Goal: Task Accomplishment & Management: Complete application form

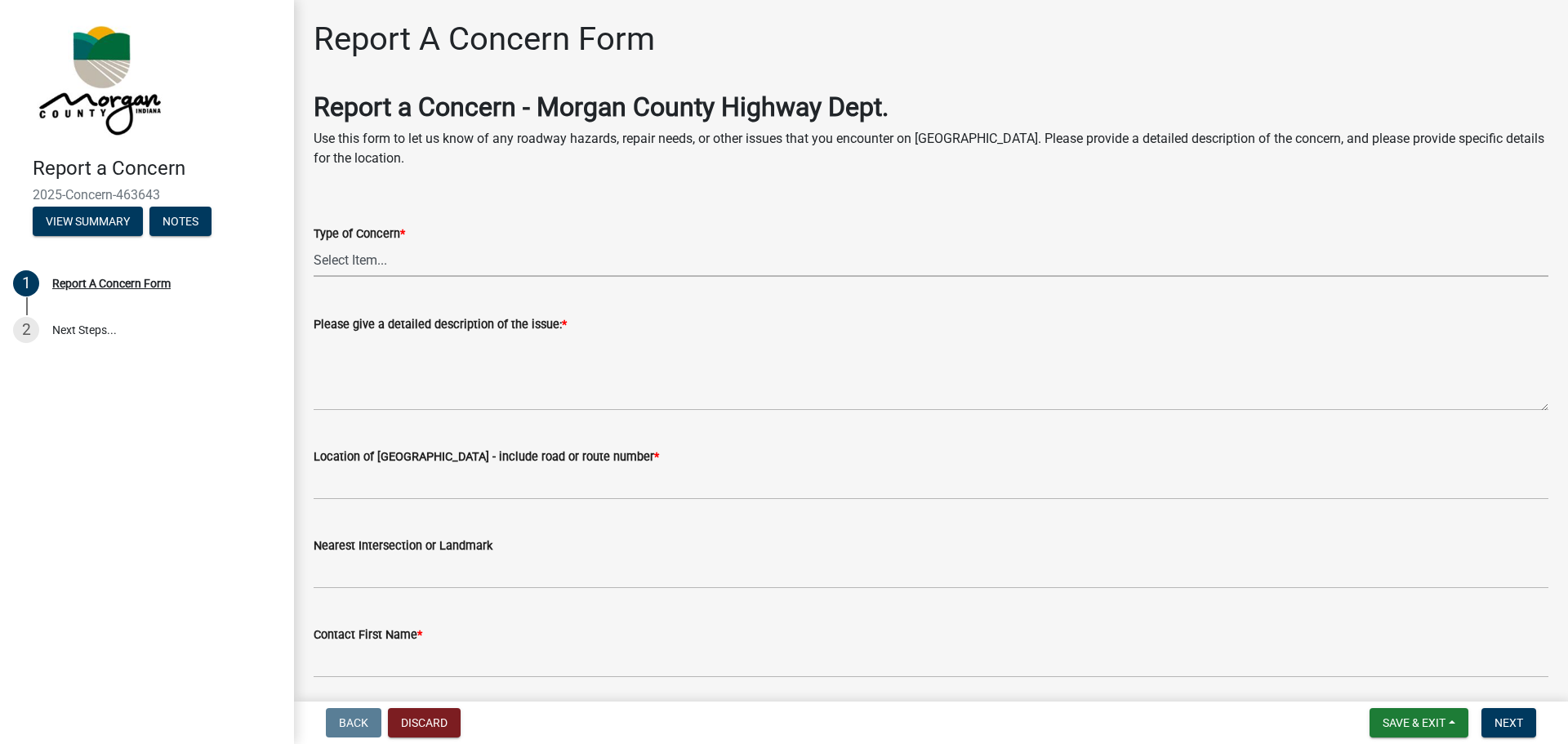
click at [378, 255] on select "Select Item... Pot Hole Patching Ditch Tree Sign Mowing Culvert Other" at bounding box center [931, 260] width 1235 height 34
click at [314, 243] on select "Select Item... Pot Hole Patching Ditch Tree Sign Mowing Culvert Other" at bounding box center [931, 260] width 1235 height 34
select select "eaace79d-96b0-4607-b41c-7bf69088e196"
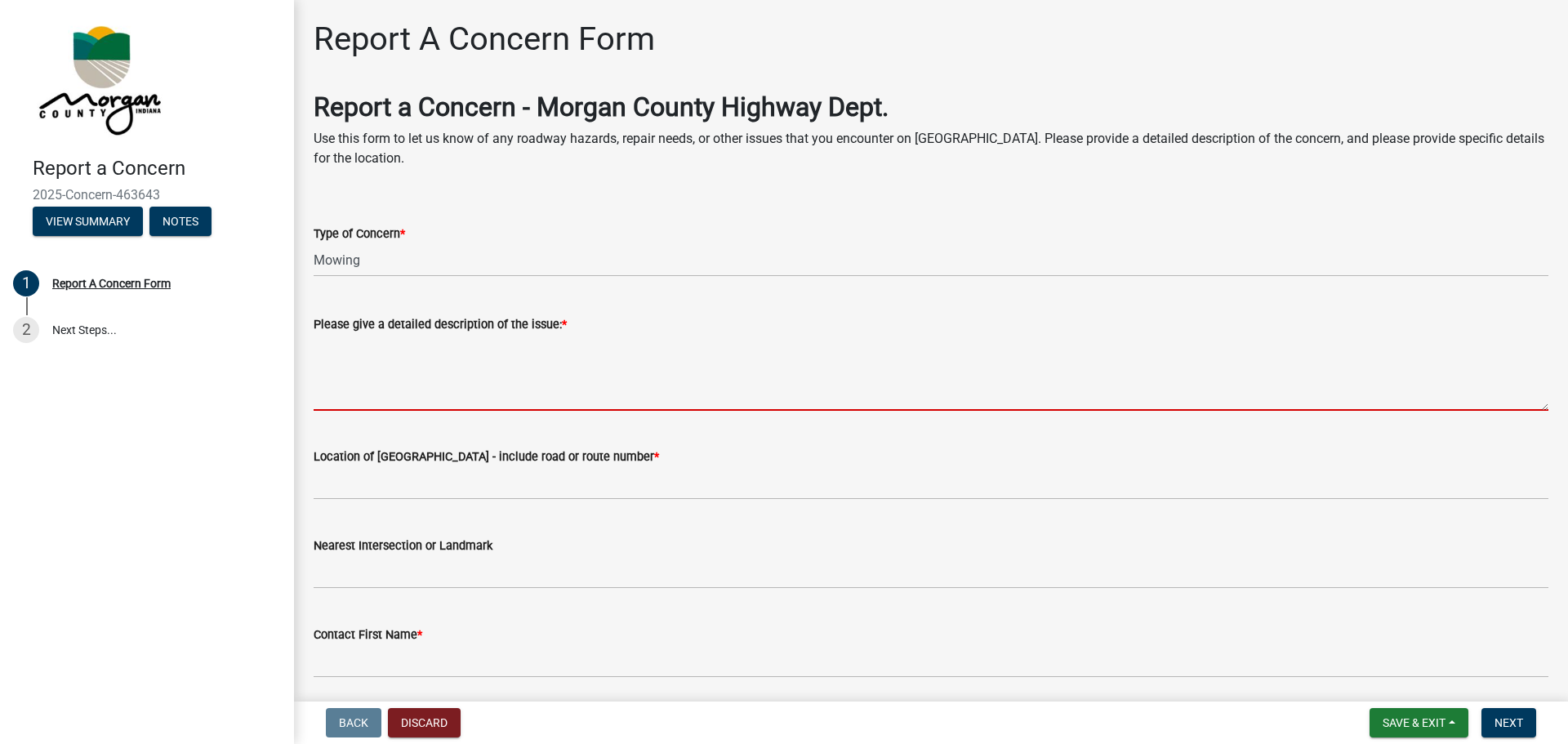
click at [504, 365] on textarea "Please give a detailed description of the issue: *" at bounding box center [931, 372] width 1235 height 77
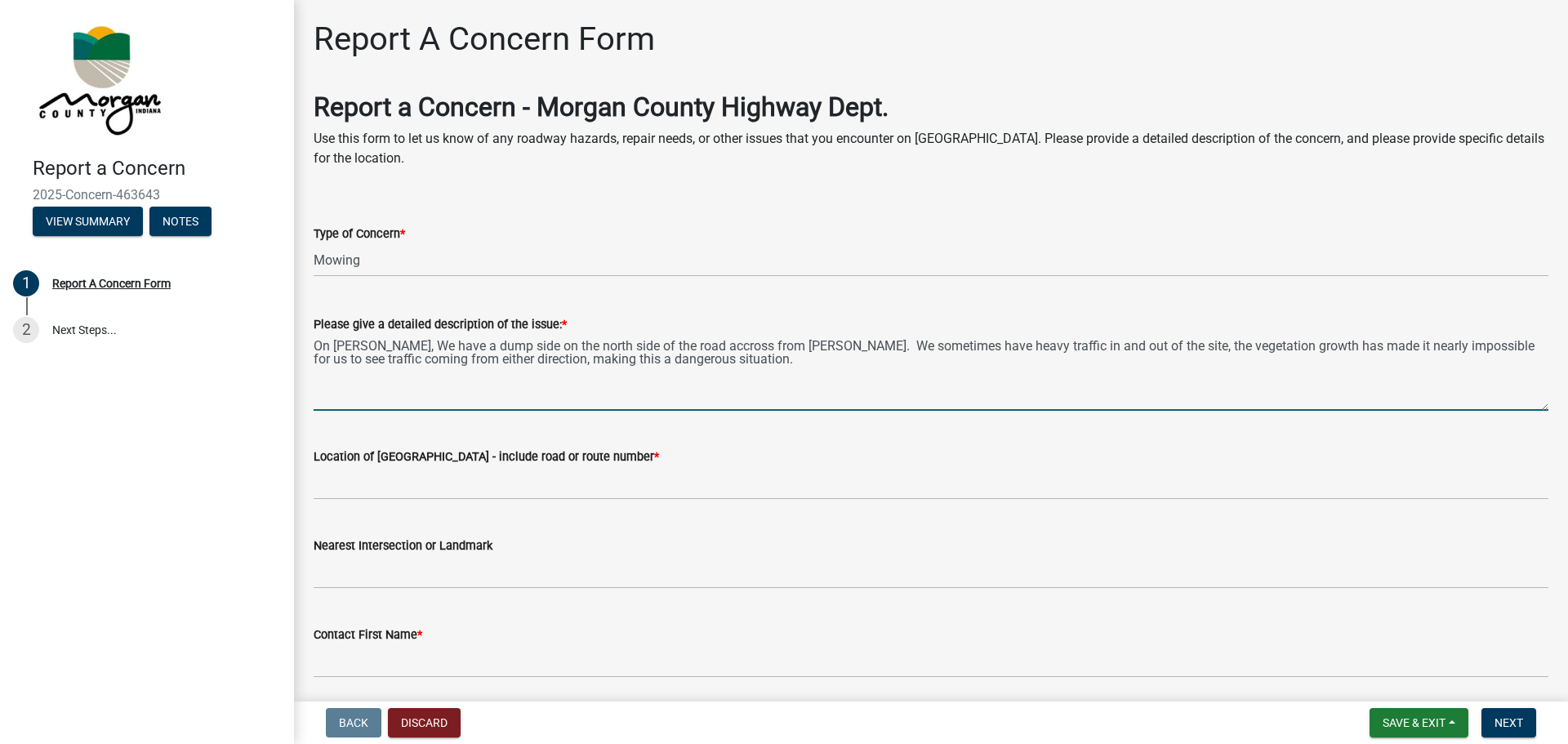
type textarea "On [PERSON_NAME], We have a dump side on the north side of the road accross fro…"
click at [485, 451] on label "Location of [GEOGRAPHIC_DATA] - include road or route number *" at bounding box center [486, 457] width 346 height 12
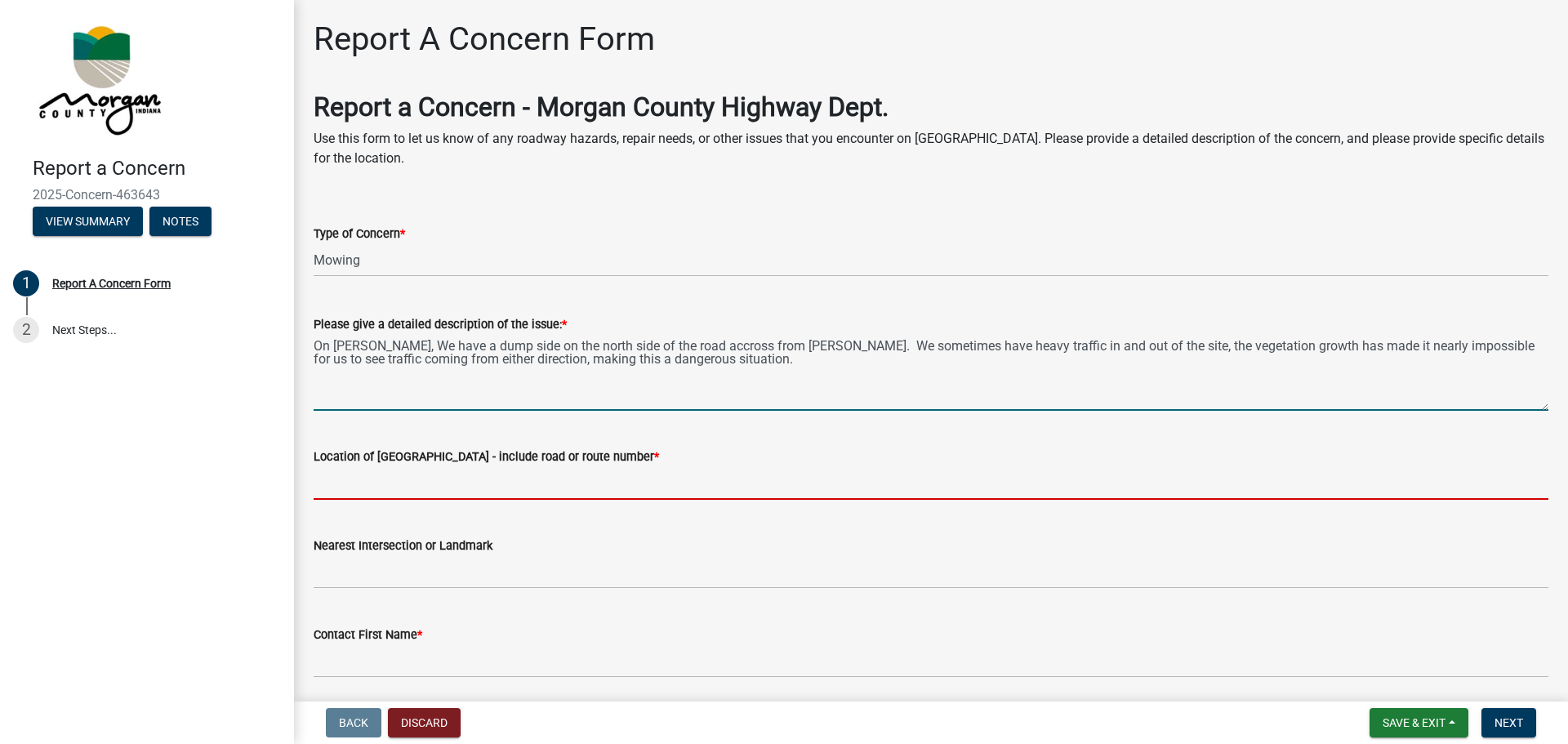
click at [485, 466] on input "Location of [GEOGRAPHIC_DATA] - include road or route number *" at bounding box center [931, 483] width 1235 height 34
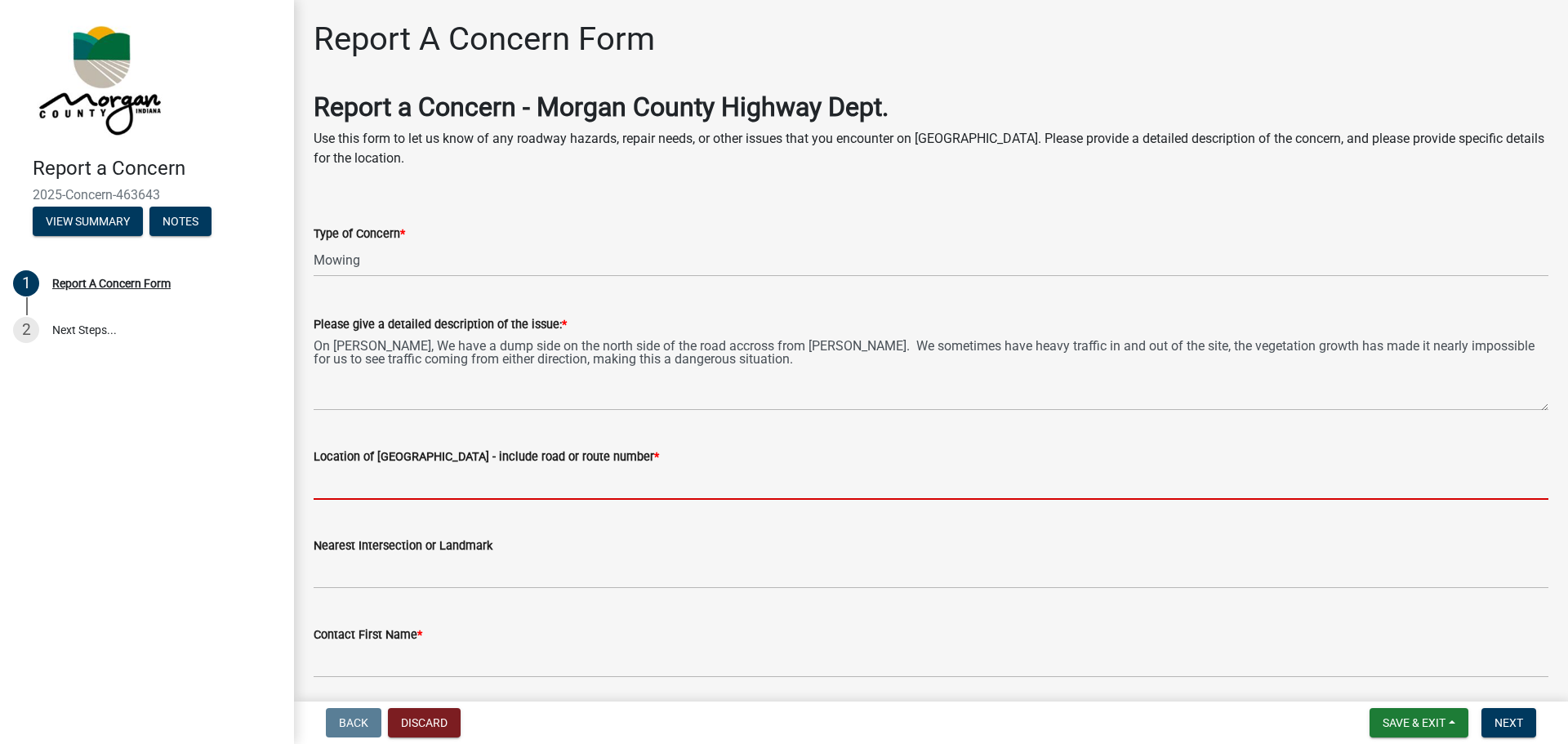
click at [518, 465] on form "Location of [GEOGRAPHIC_DATA] - include road or route number *" at bounding box center [931, 473] width 1235 height 53
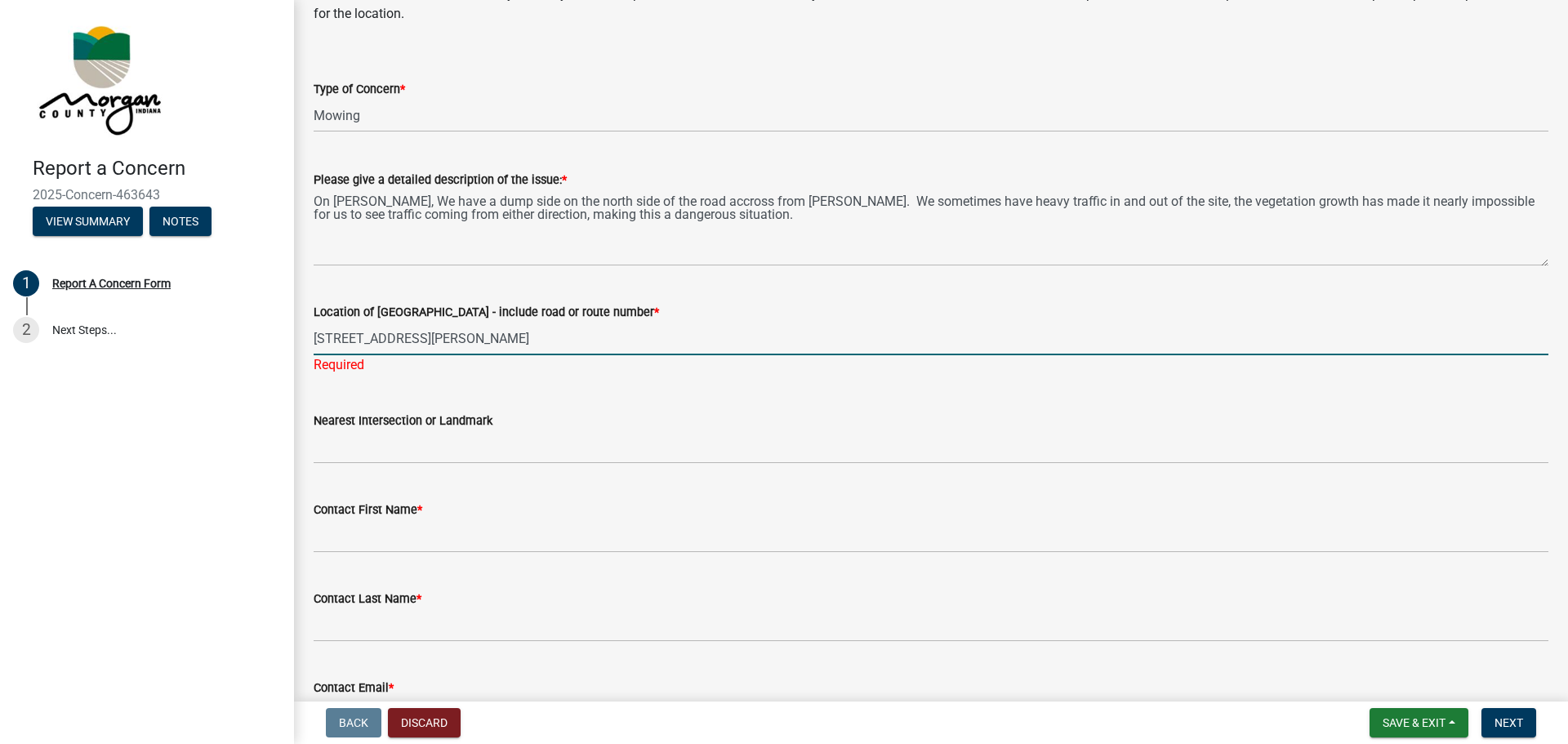
scroll to position [163, 0]
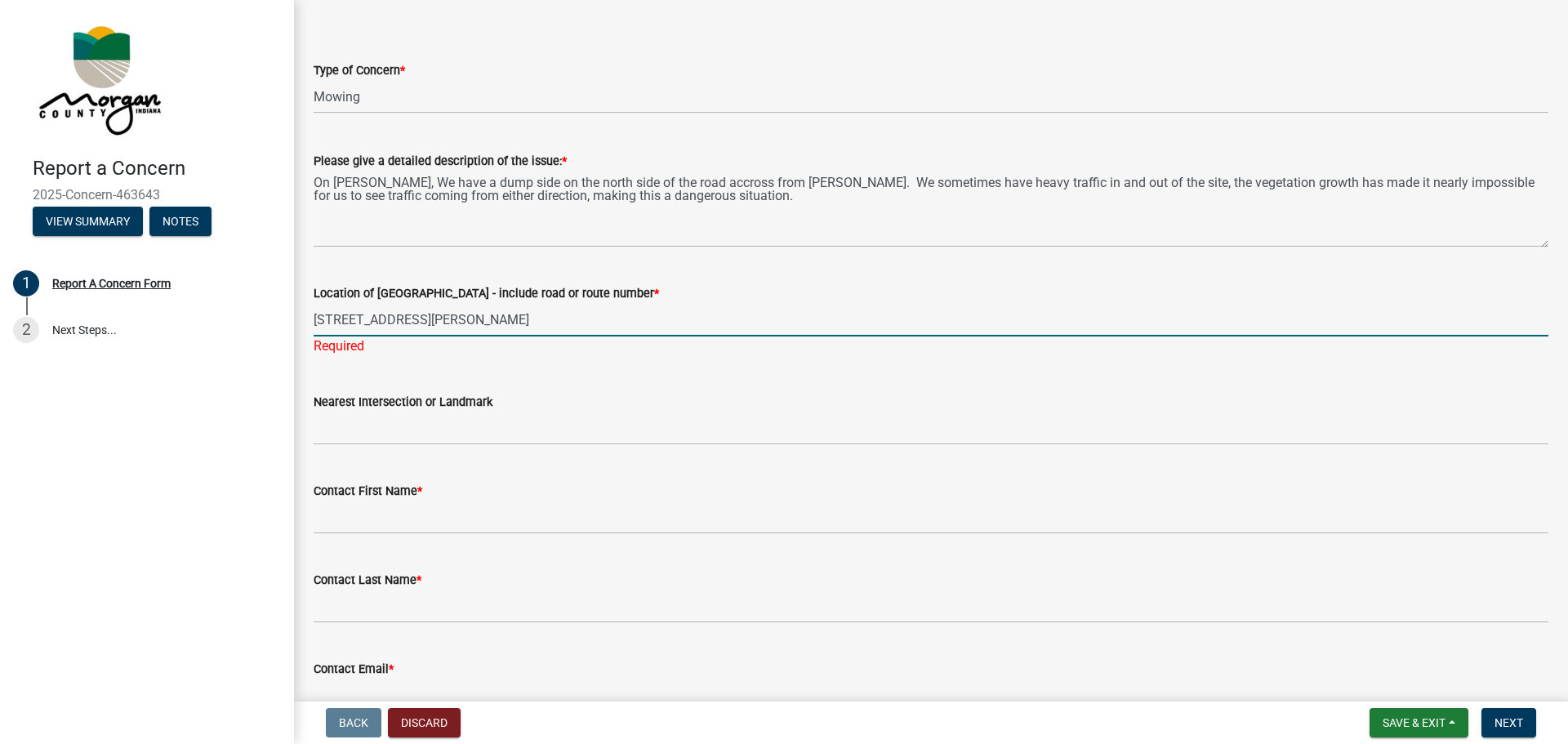
type input "[STREET_ADDRESS][PERSON_NAME]"
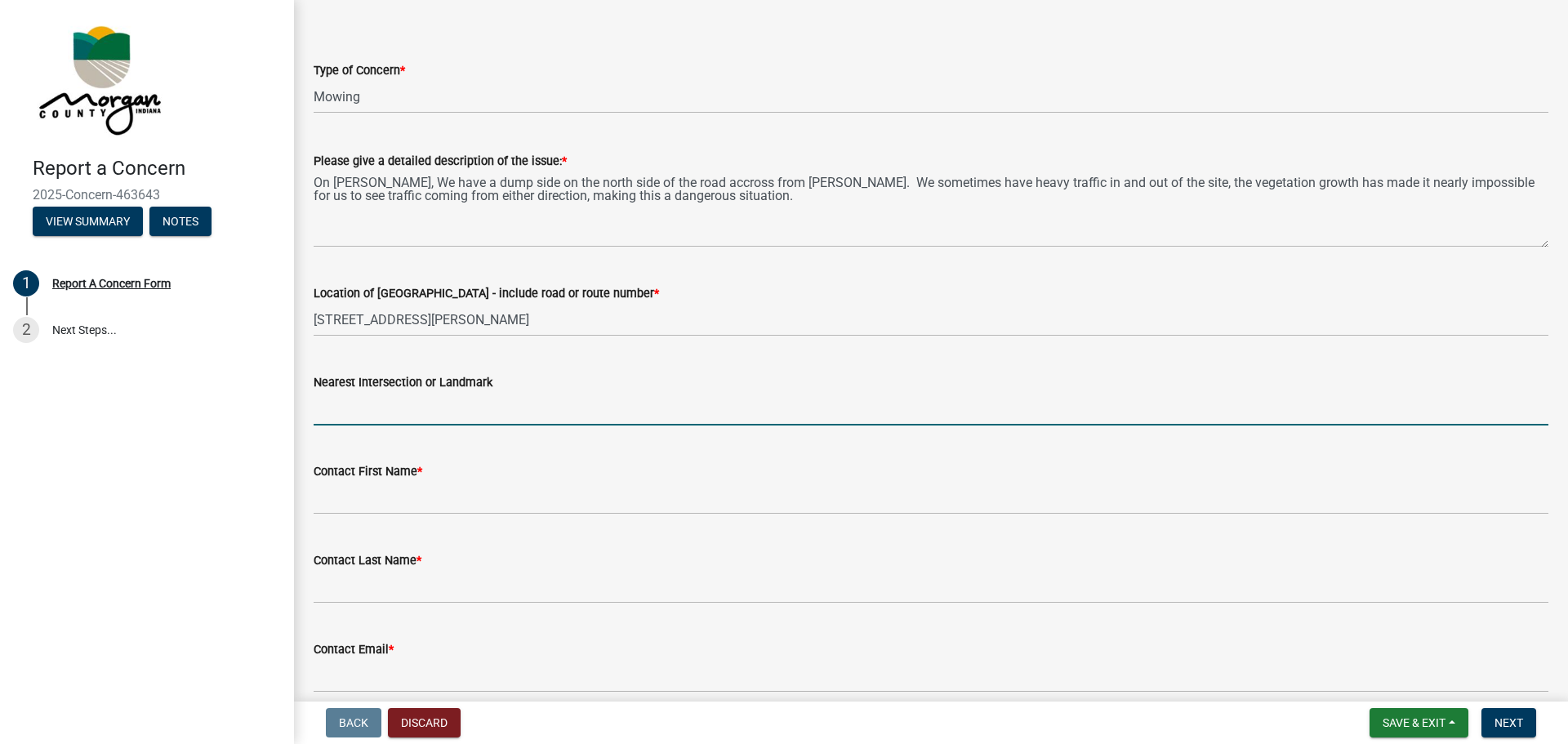
click at [421, 416] on input "Nearest Intersection or Landmark" at bounding box center [931, 409] width 1235 height 34
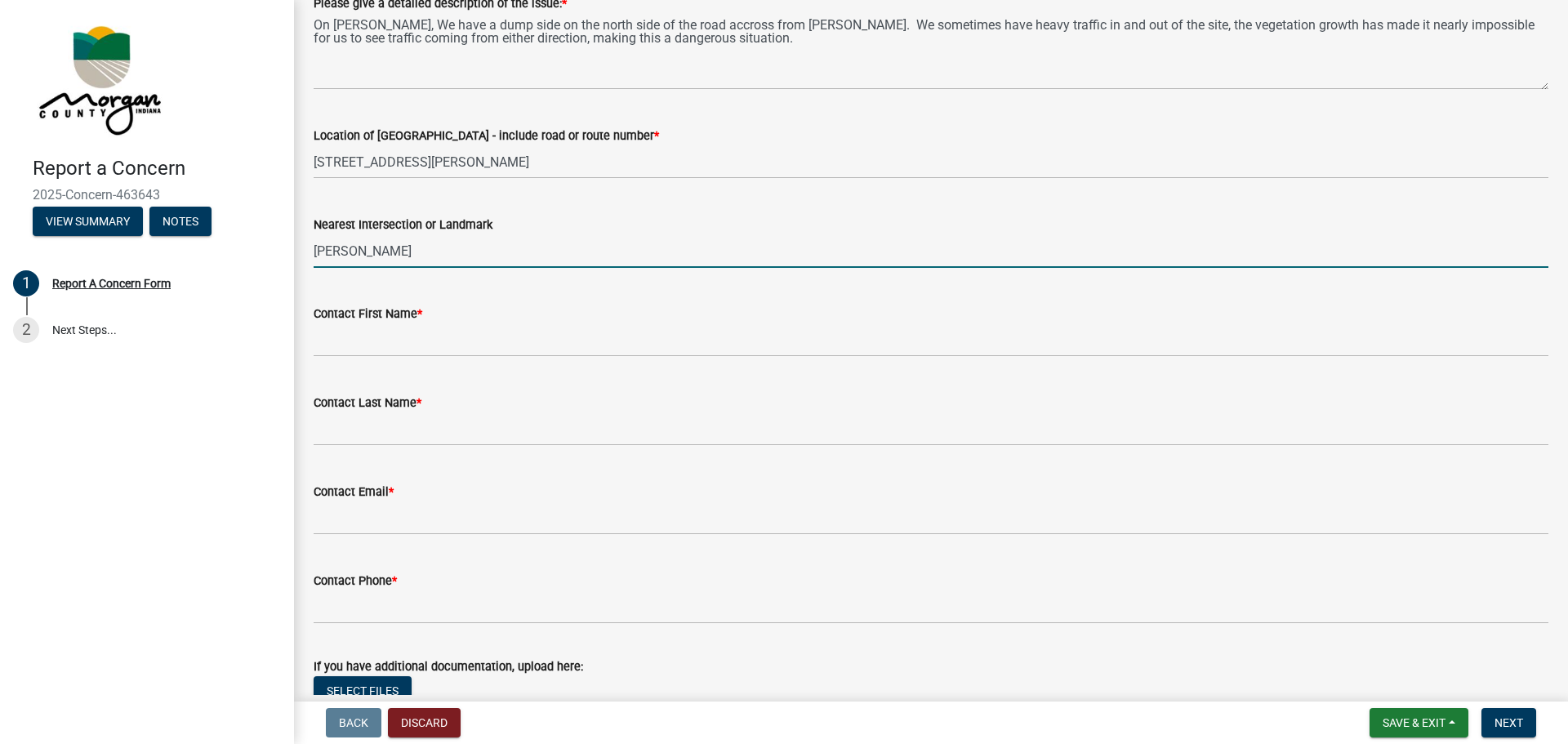
scroll to position [326, 0]
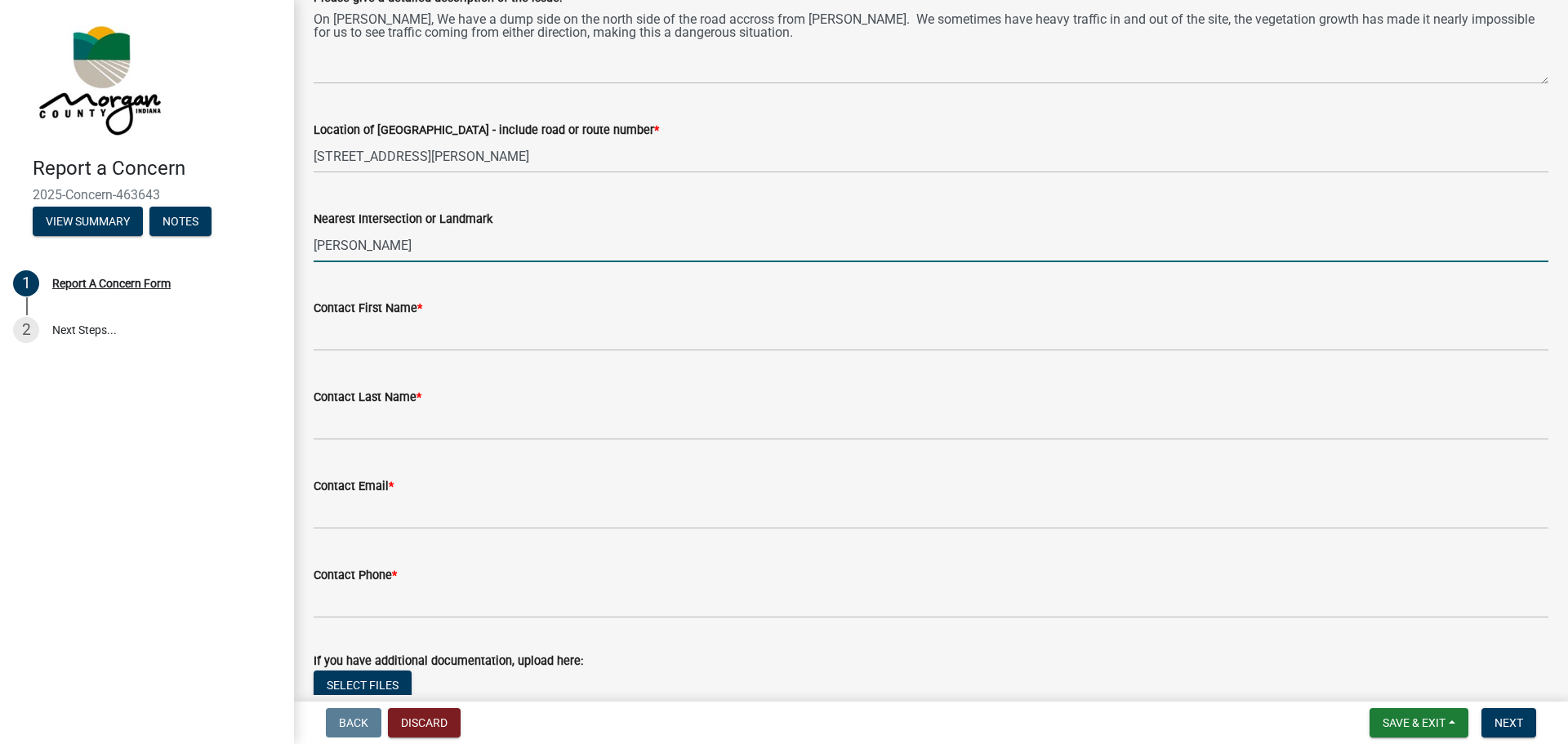
type input "[PERSON_NAME]"
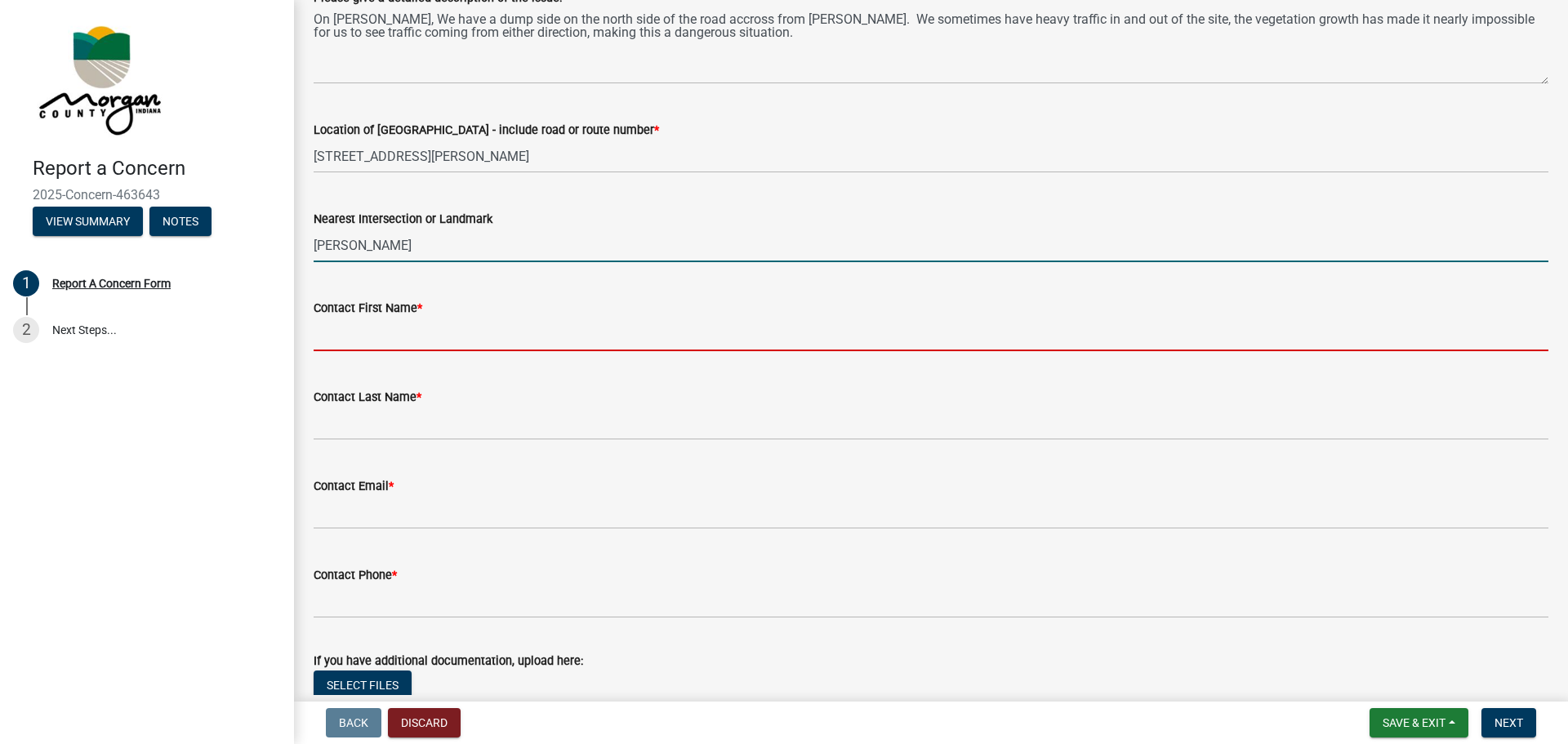
click at [361, 329] on input "Contact First Name *" at bounding box center [931, 335] width 1235 height 34
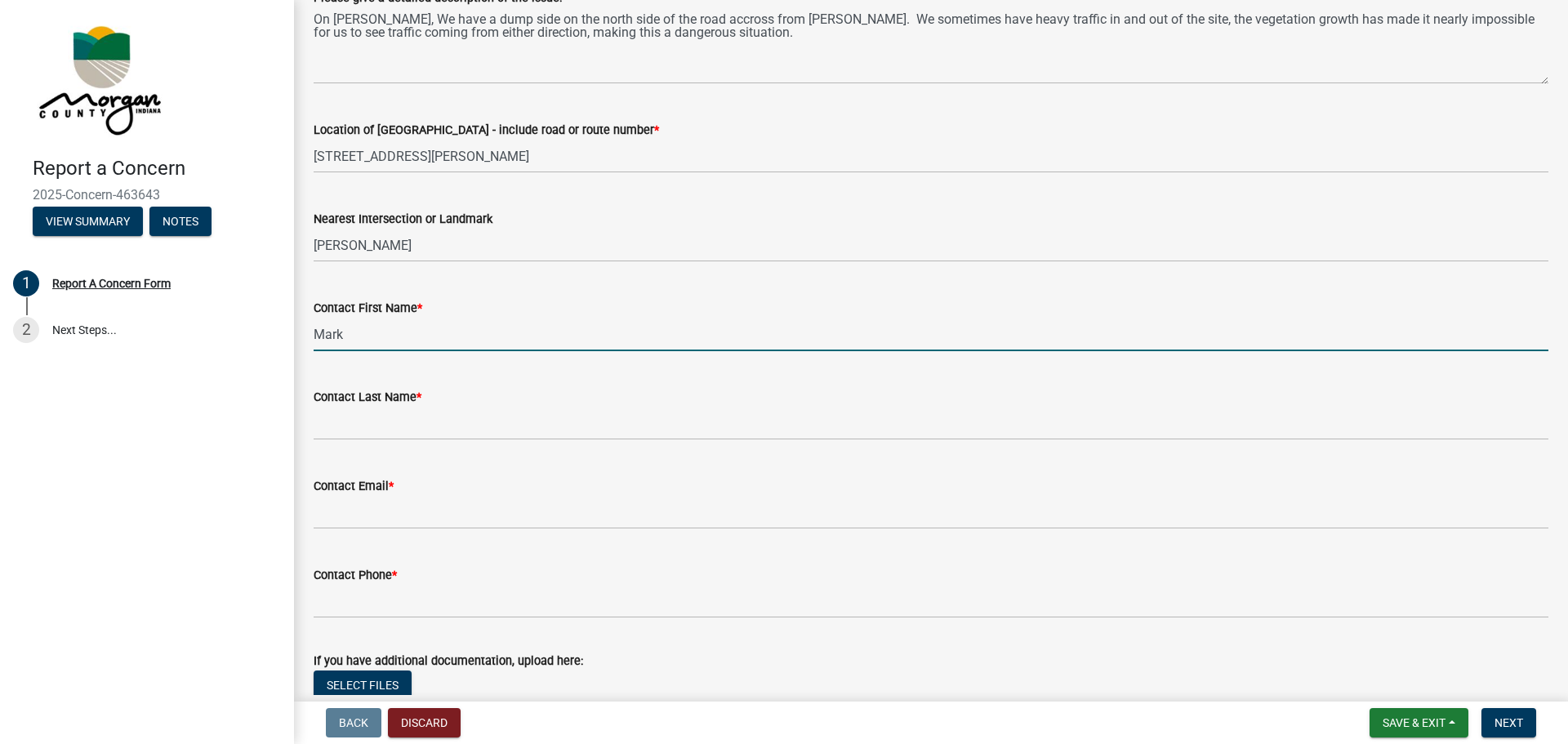
type input "Mark"
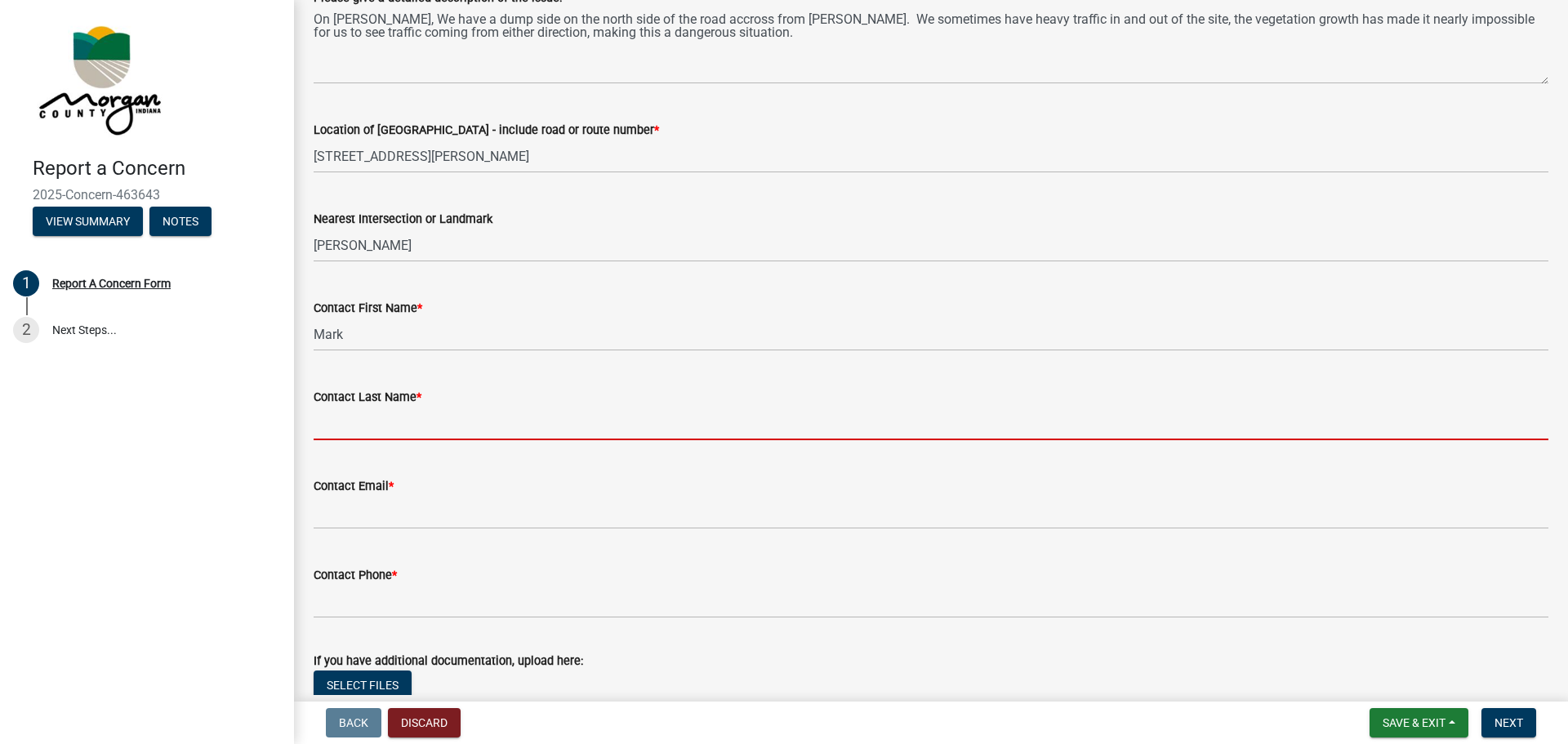
click at [348, 412] on input "Contact Last Name *" at bounding box center [931, 424] width 1235 height 34
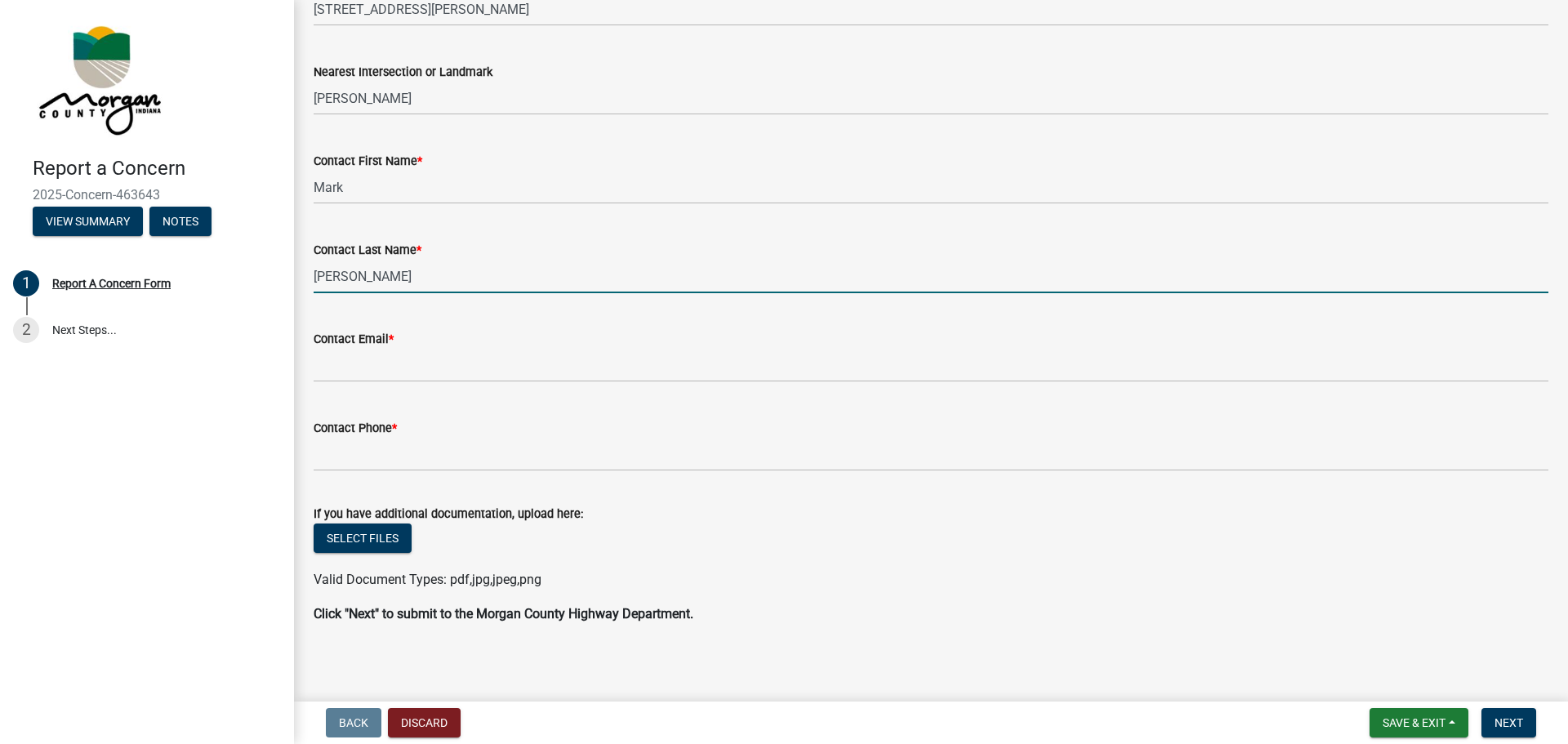
scroll to position [479, 0]
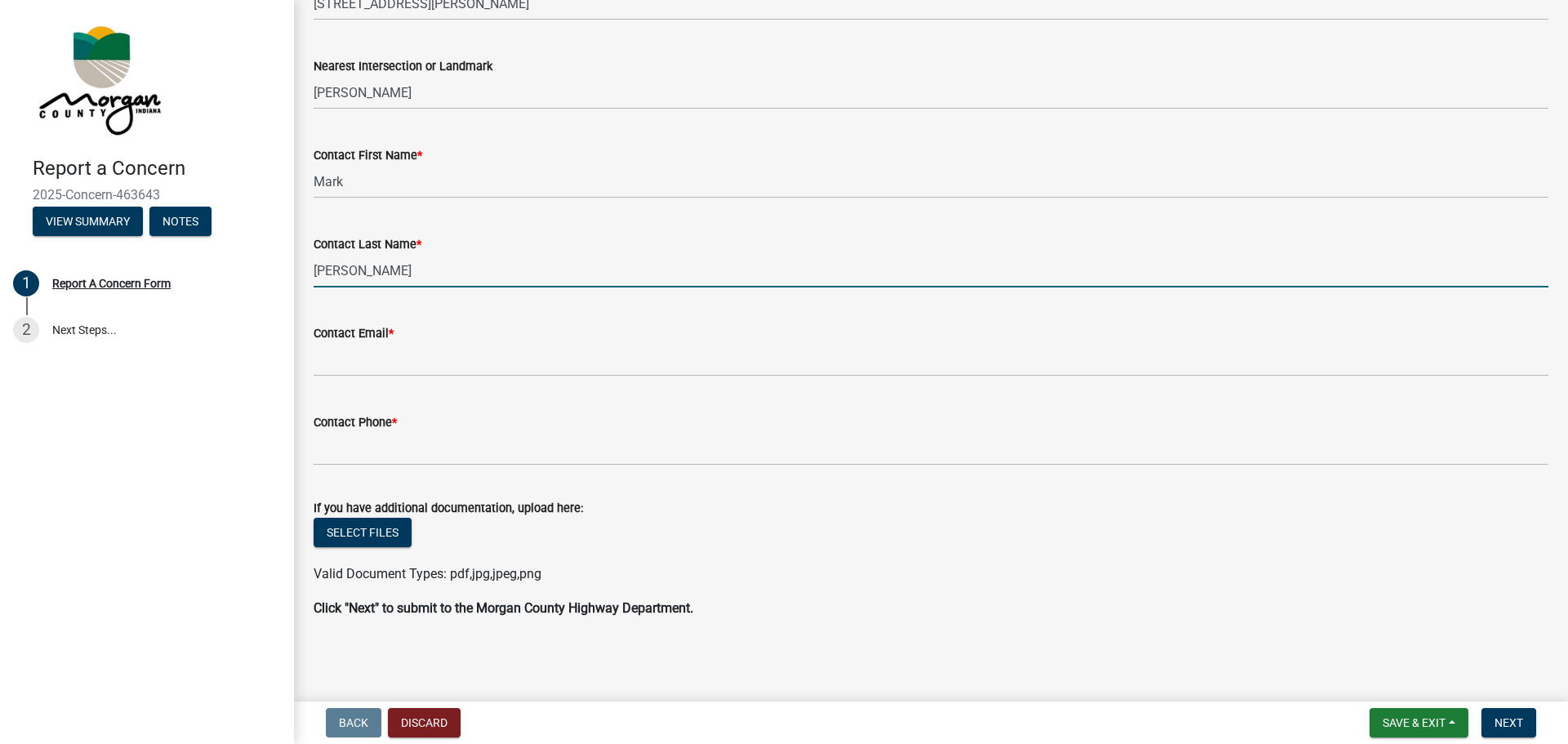
type input "[PERSON_NAME]"
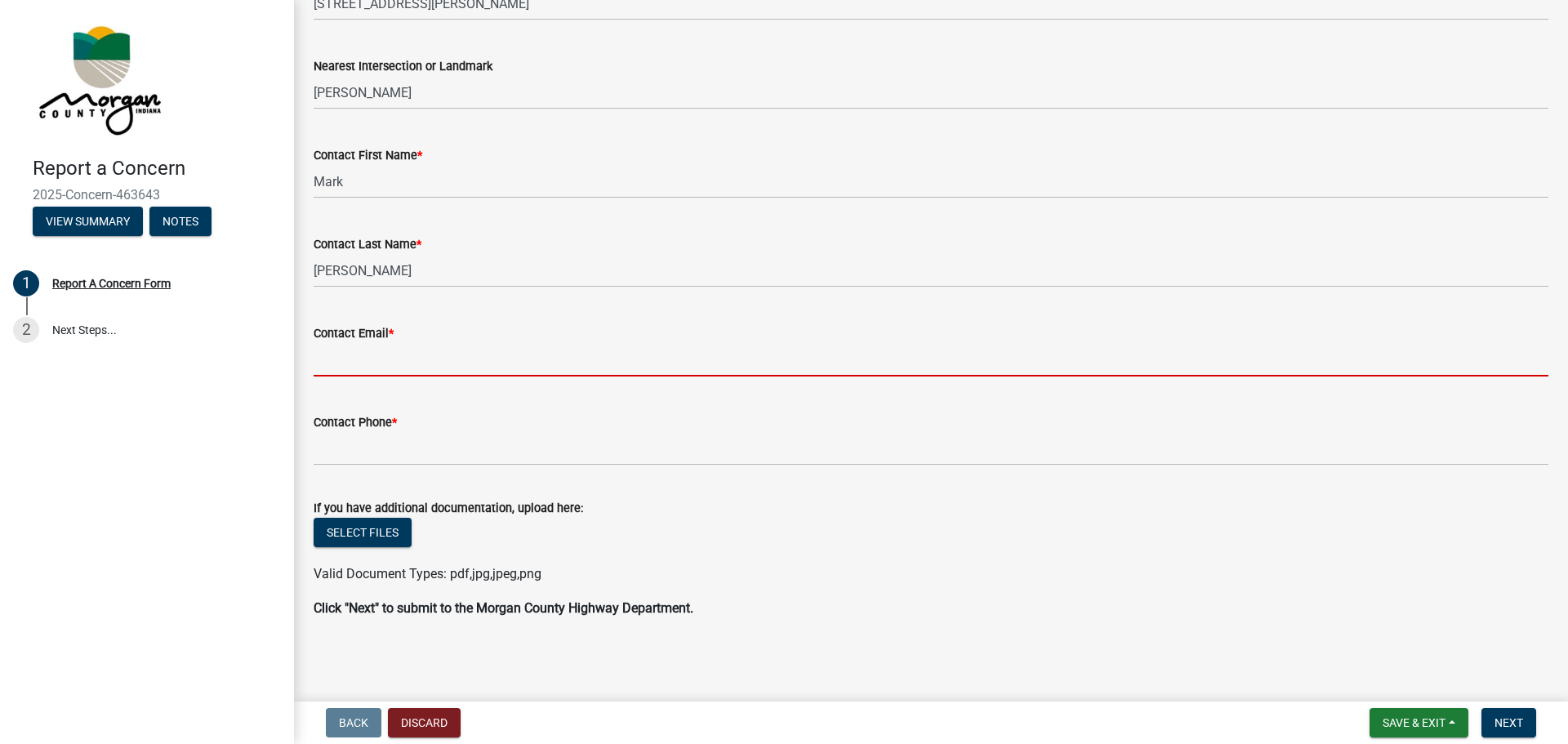
click at [351, 346] on input "Contact Email *" at bounding box center [931, 360] width 1235 height 34
type input "[PERSON_NAME][EMAIL_ADDRESS][DOMAIN_NAME]"
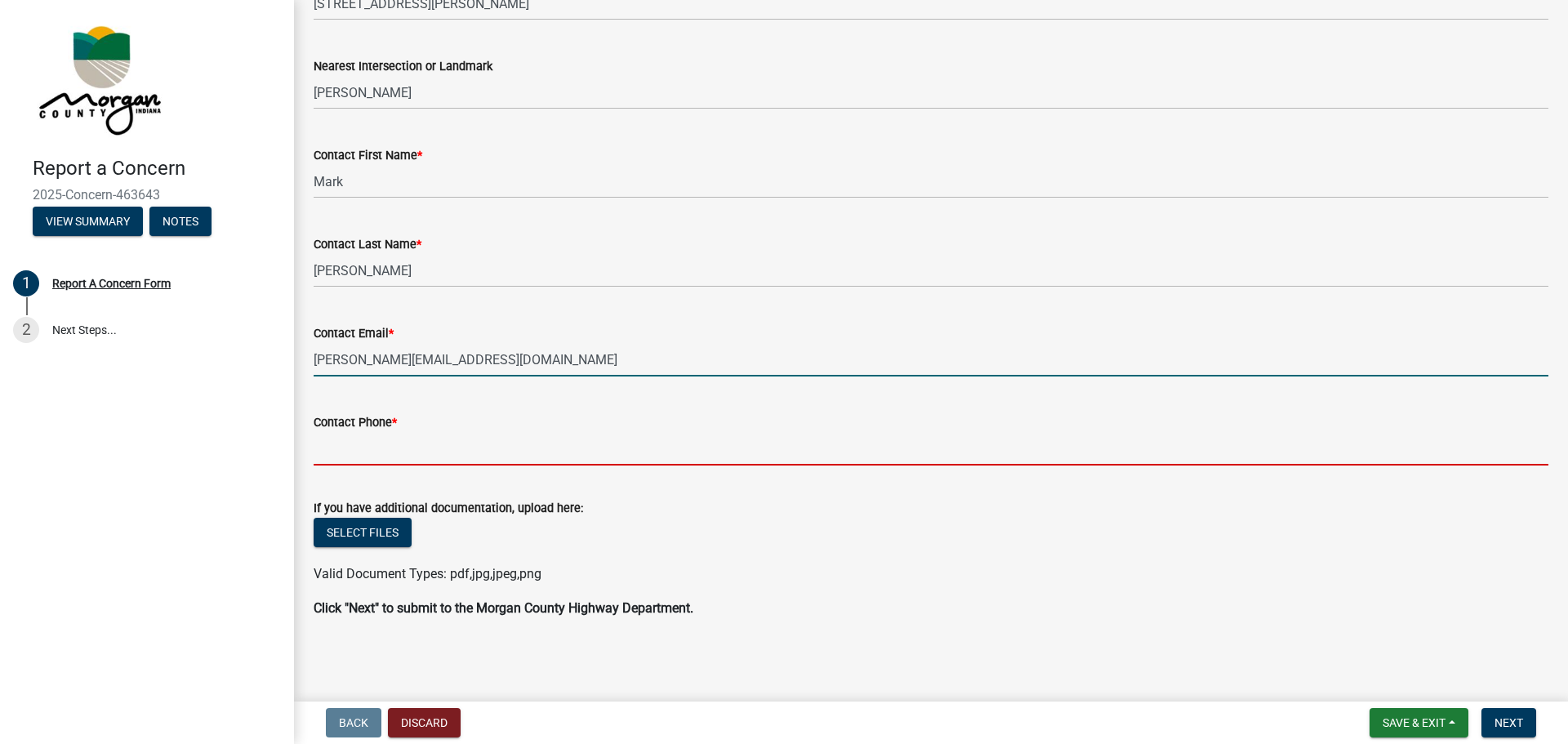
type input "8129295140"
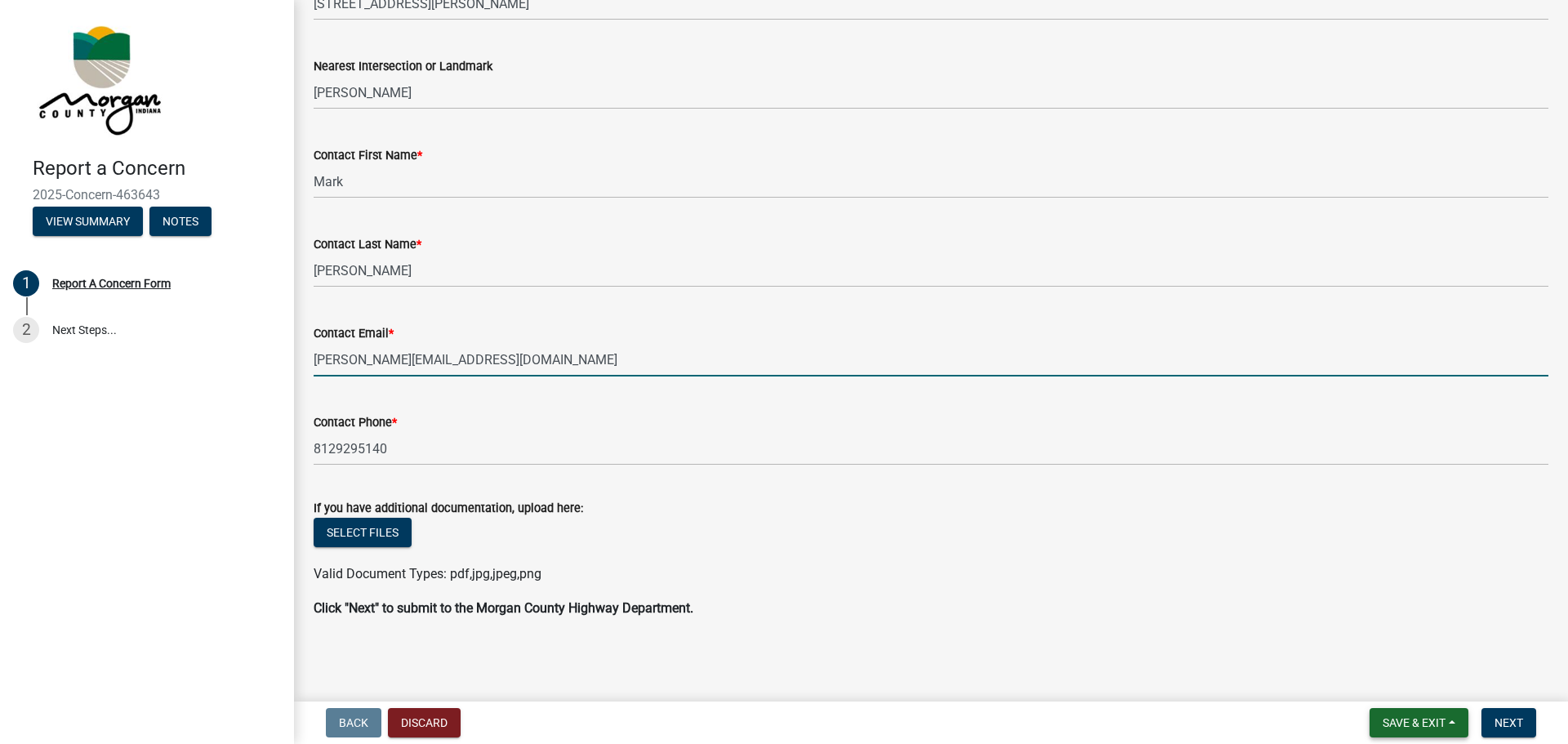
click at [1407, 721] on span "Save & Exit" at bounding box center [1414, 722] width 63 height 13
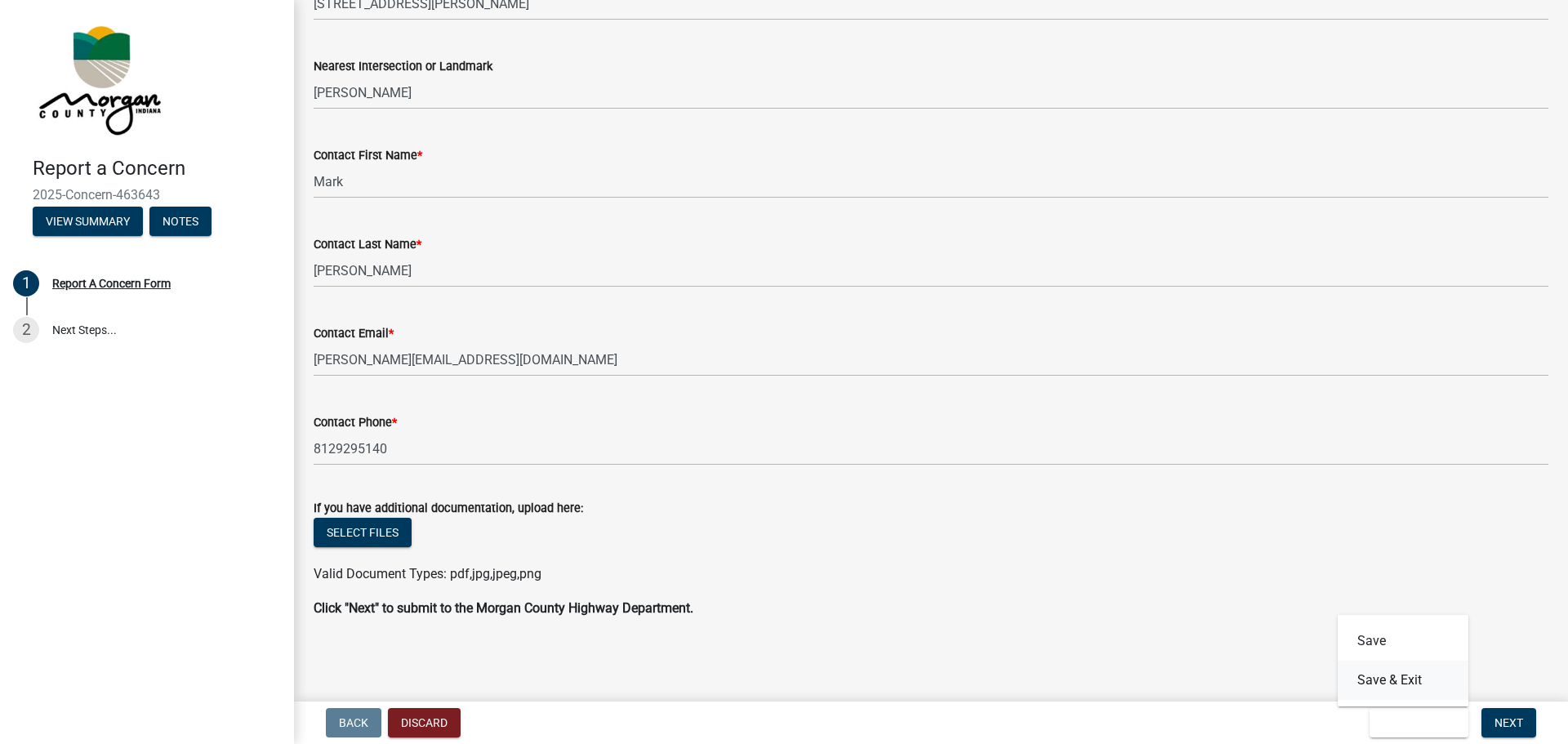
click at [1378, 678] on button "Save & Exit" at bounding box center [1403, 680] width 131 height 39
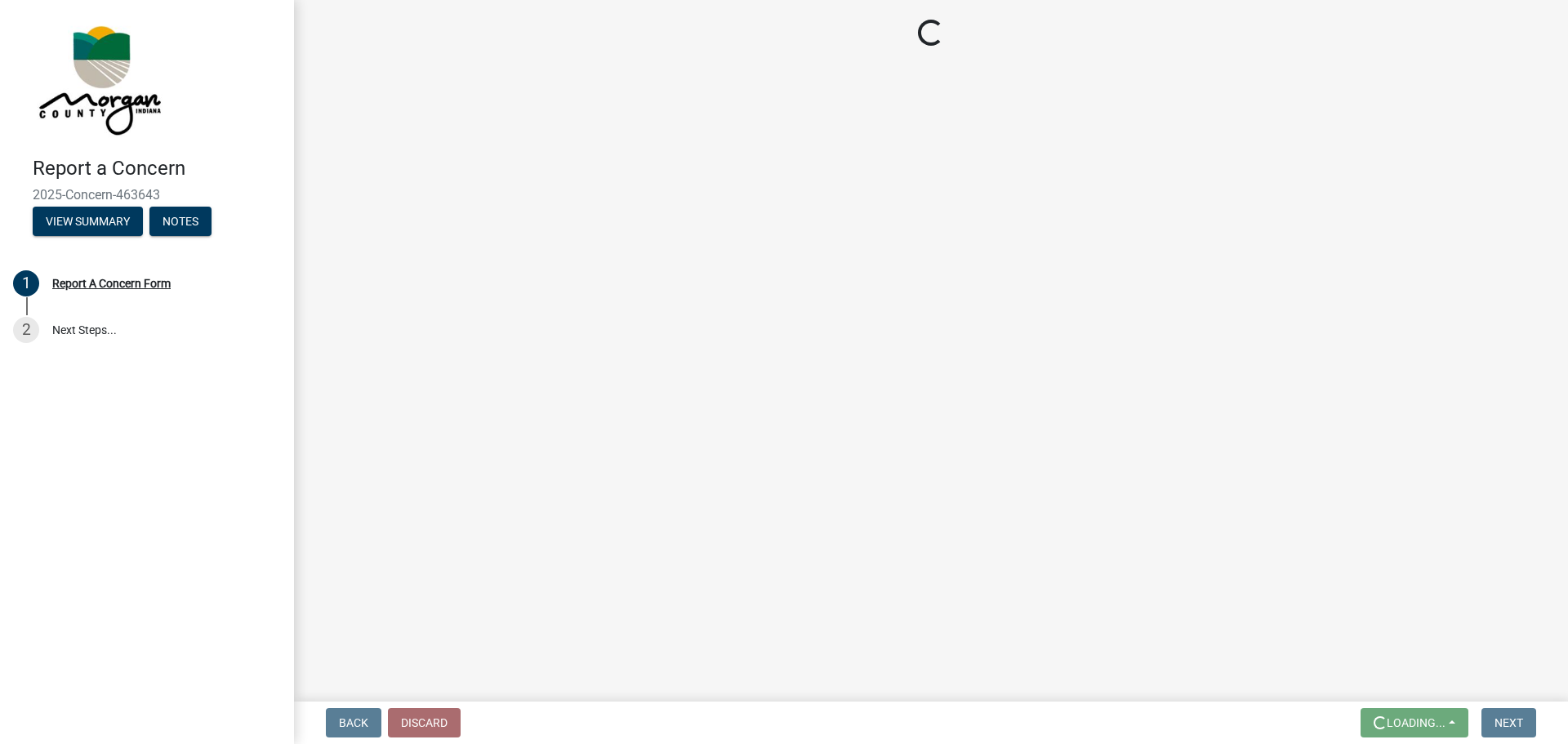
scroll to position [0, 0]
